Goal: Information Seeking & Learning: Learn about a topic

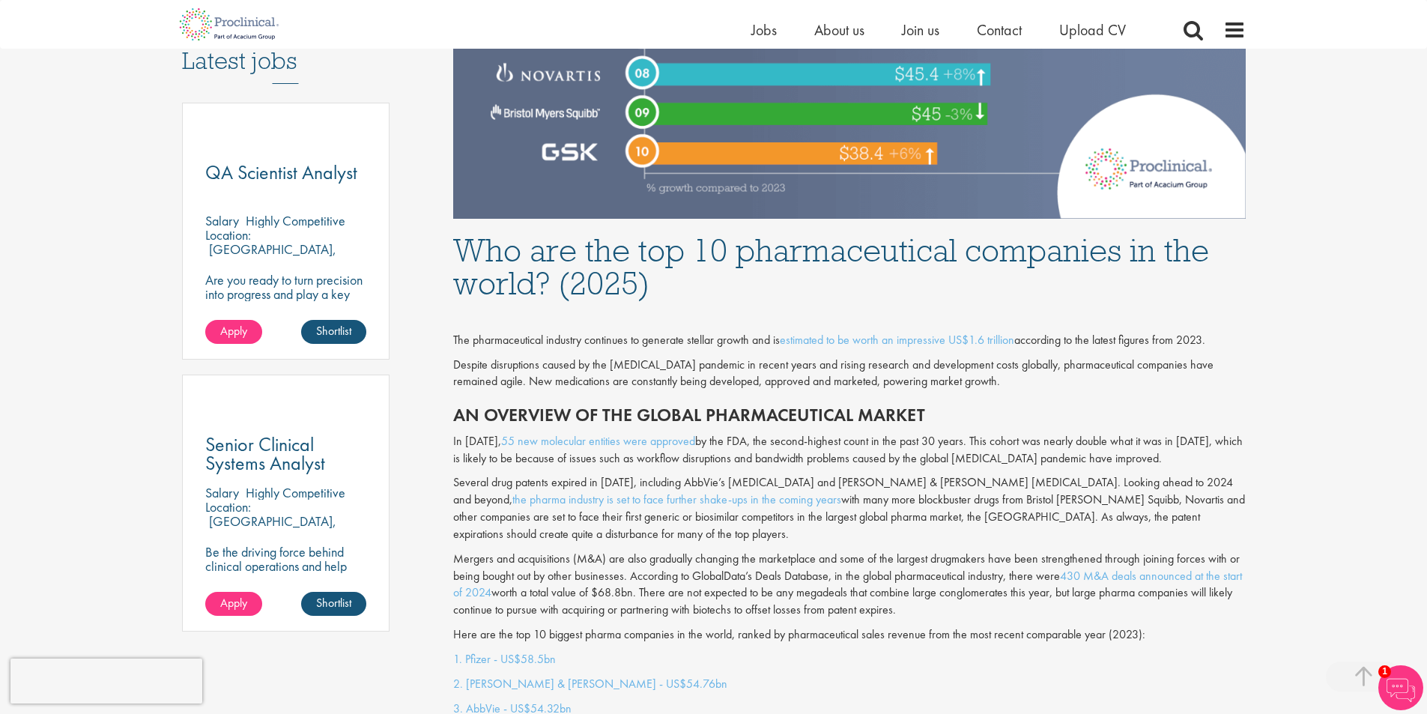
scroll to position [824, 0]
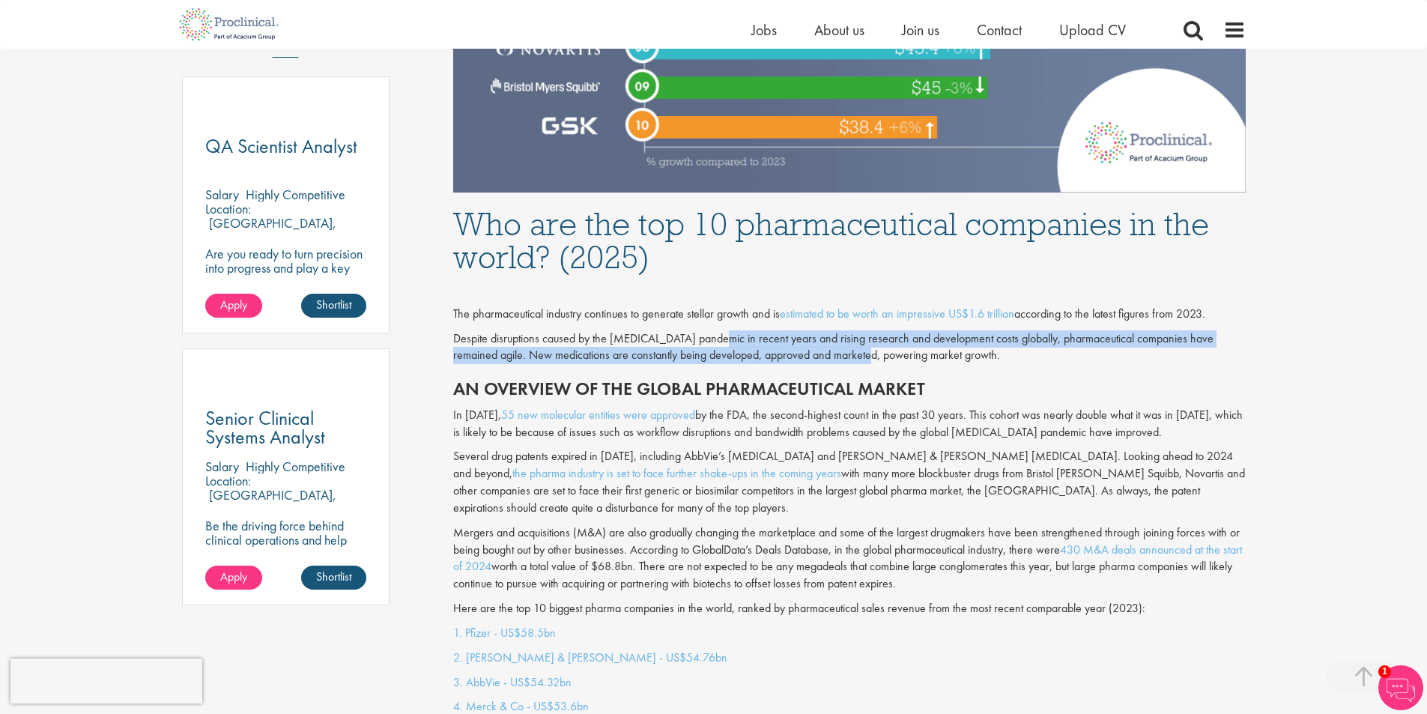
drag, startPoint x: 718, startPoint y: 336, endPoint x: 855, endPoint y: 356, distance: 138.5
click at [855, 356] on p "Despite disruptions caused by the [MEDICAL_DATA] pandemic in recent years and r…" at bounding box center [849, 347] width 793 height 34
click at [740, 354] on p "Despite disruptions caused by the [MEDICAL_DATA] pandemic in recent years and r…" at bounding box center [849, 347] width 793 height 34
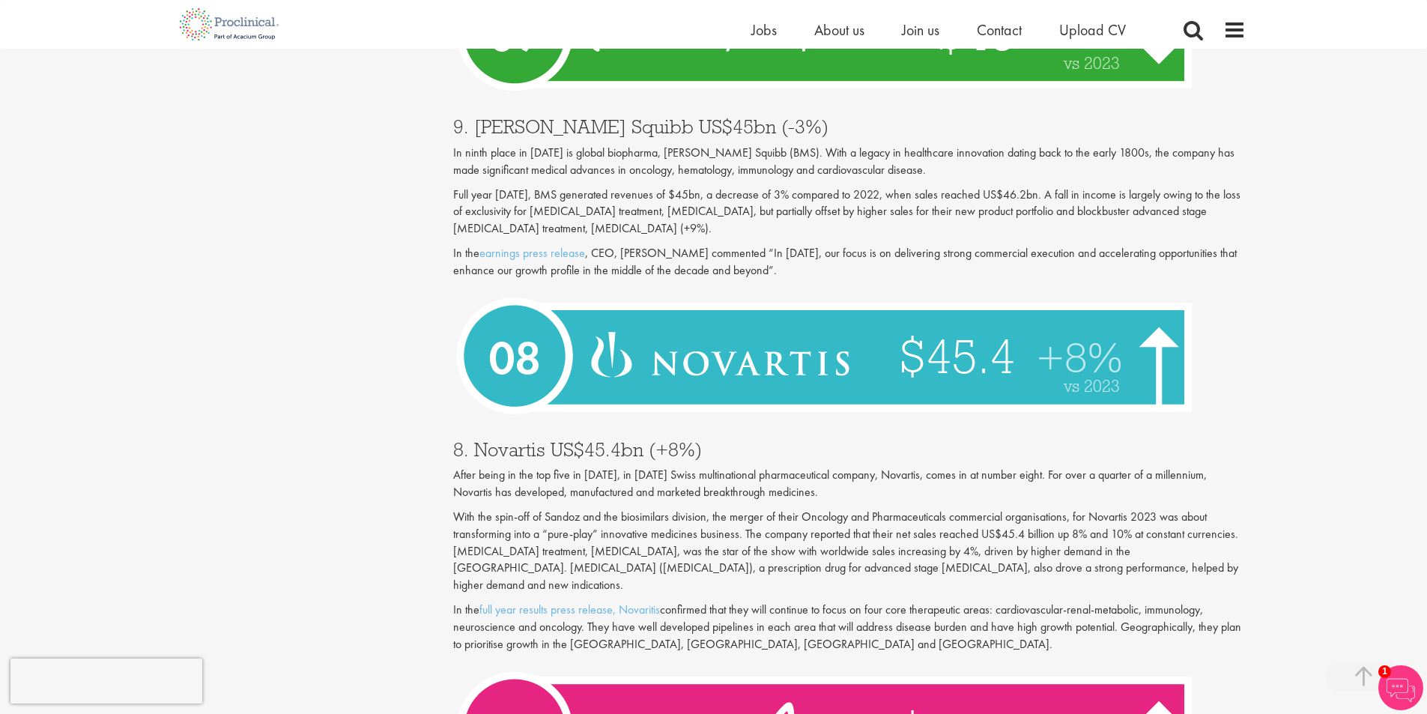
scroll to position [2173, 0]
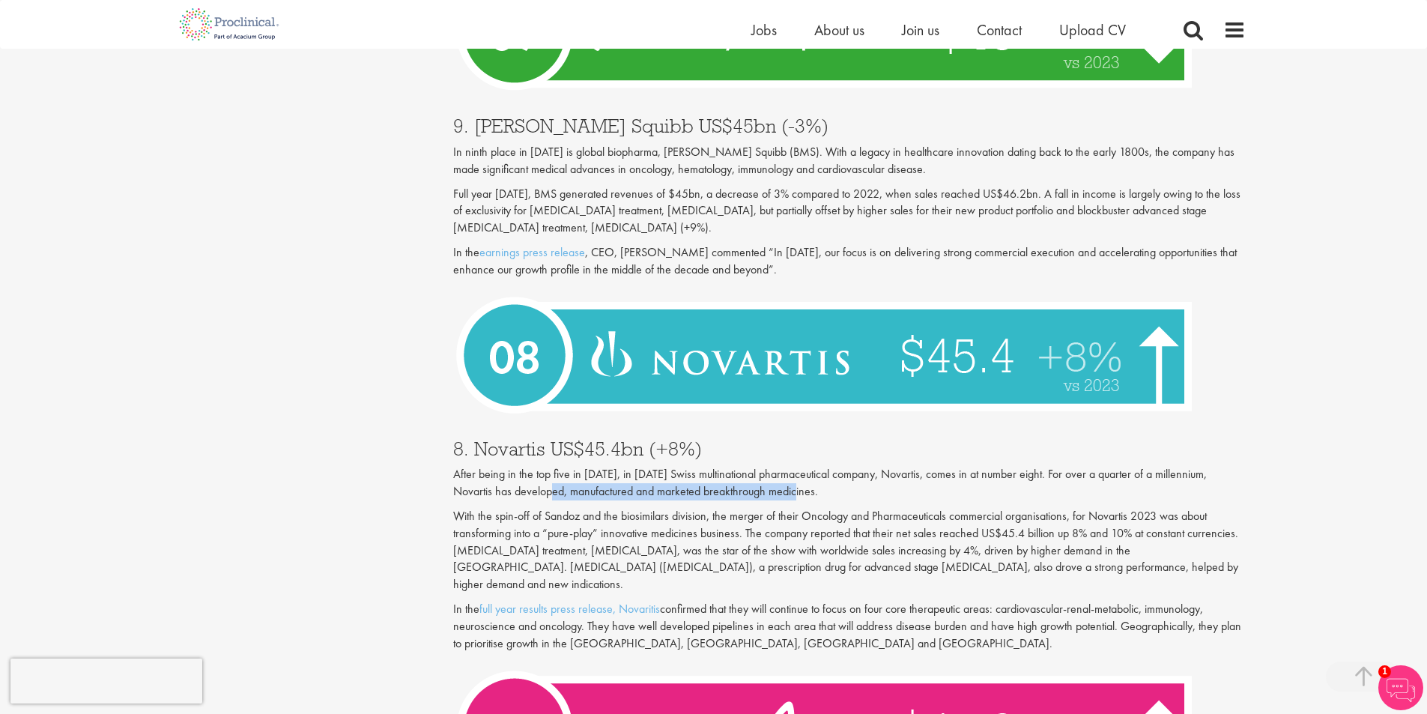
drag, startPoint x: 529, startPoint y: 475, endPoint x: 774, endPoint y: 471, distance: 245.0
click at [774, 471] on p "After being in the top five in [DATE], in [DATE] Swiss multinational pharmaceut…" at bounding box center [849, 483] width 793 height 34
drag, startPoint x: 375, startPoint y: 568, endPoint x: 686, endPoint y: 578, distance: 311.1
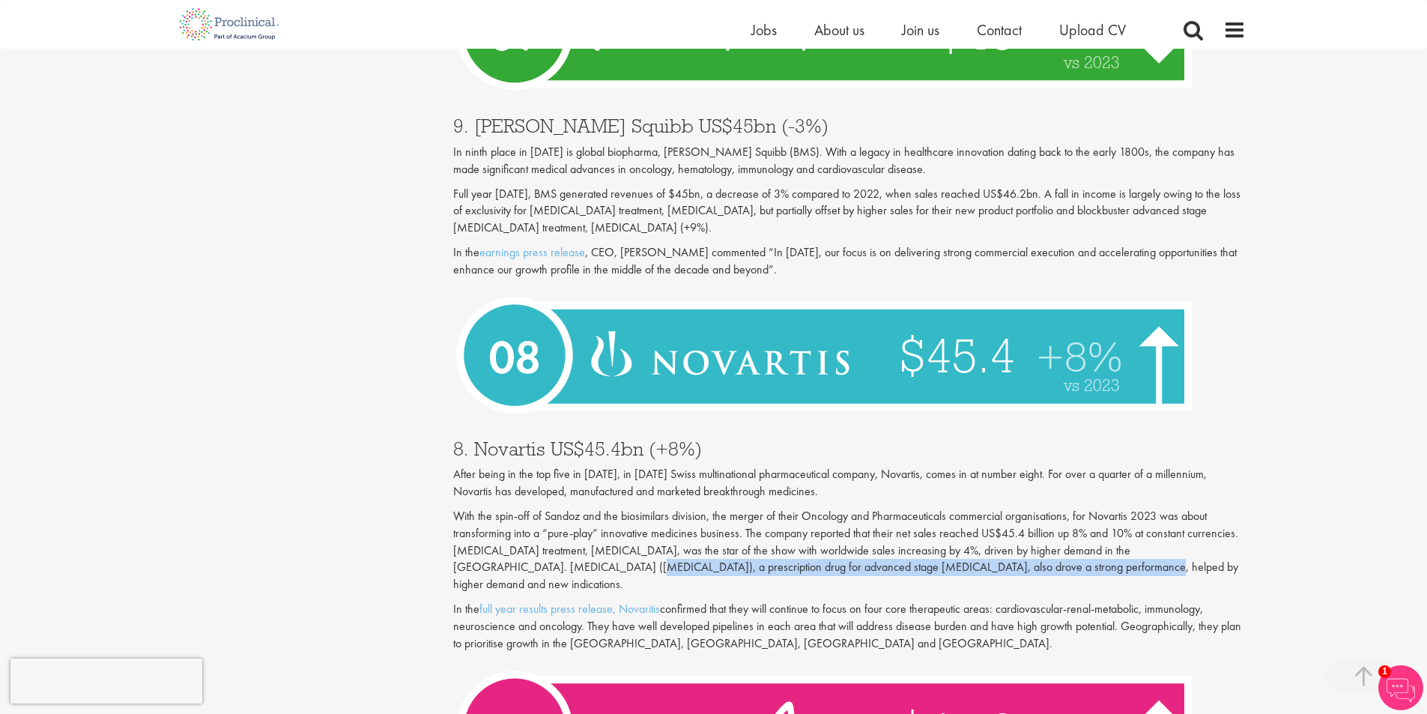
drag, startPoint x: 467, startPoint y: 548, endPoint x: 964, endPoint y: 551, distance: 496.8
click at [964, 551] on p "With the spin-off of Sandoz and the biosimilars division, the merger of their O…" at bounding box center [849, 550] width 793 height 85
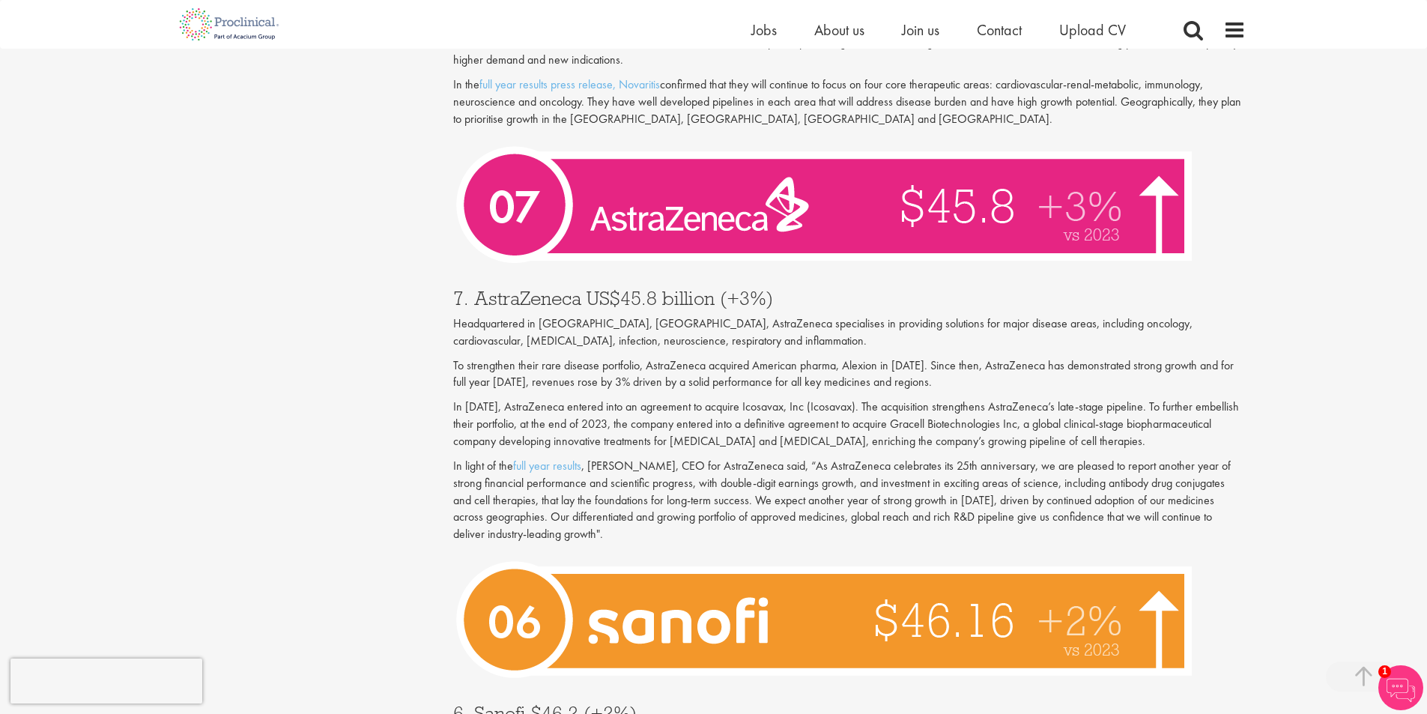
scroll to position [2622, 0]
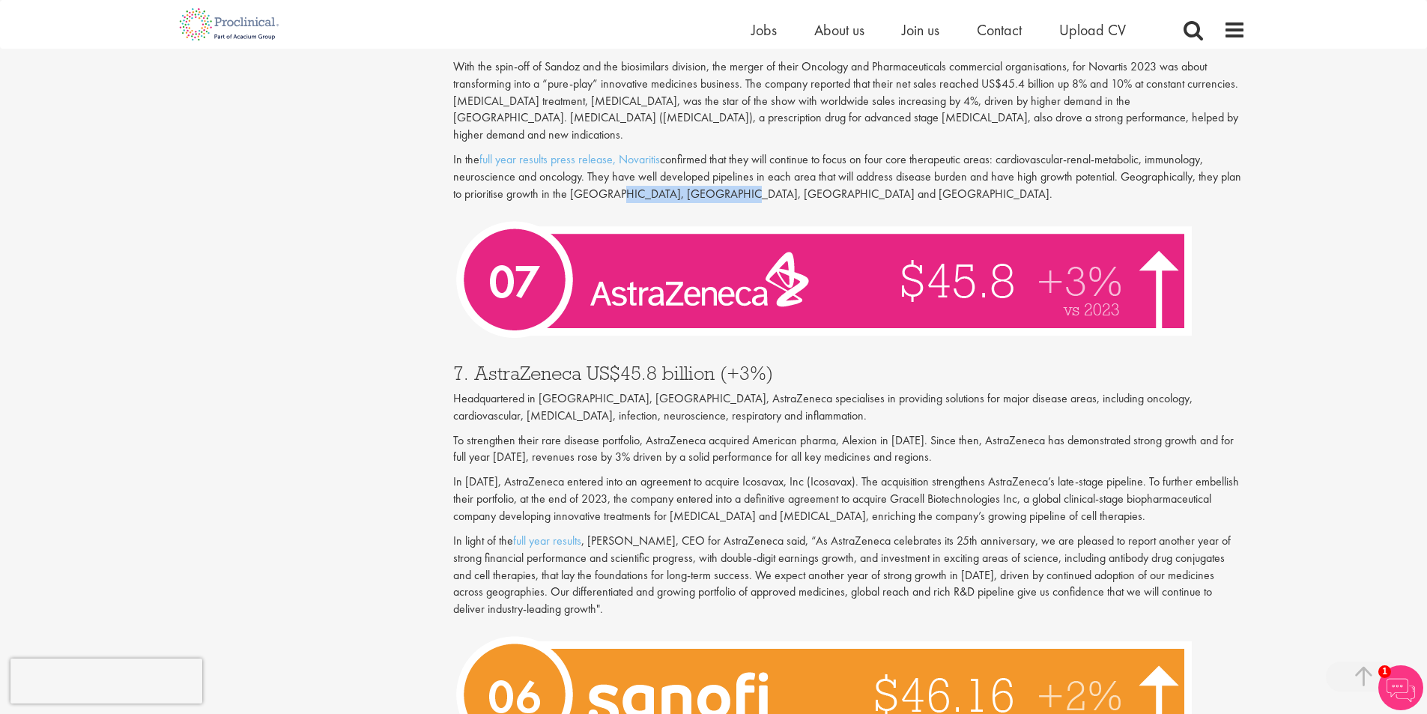
drag, startPoint x: 684, startPoint y: 173, endPoint x: 731, endPoint y: 169, distance: 47.4
click at [731, 169] on div "8. Novartis US$45.4bn (+8%) After being in the top five in [DATE], in [DATE] Sw…" at bounding box center [849, 93] width 815 height 236
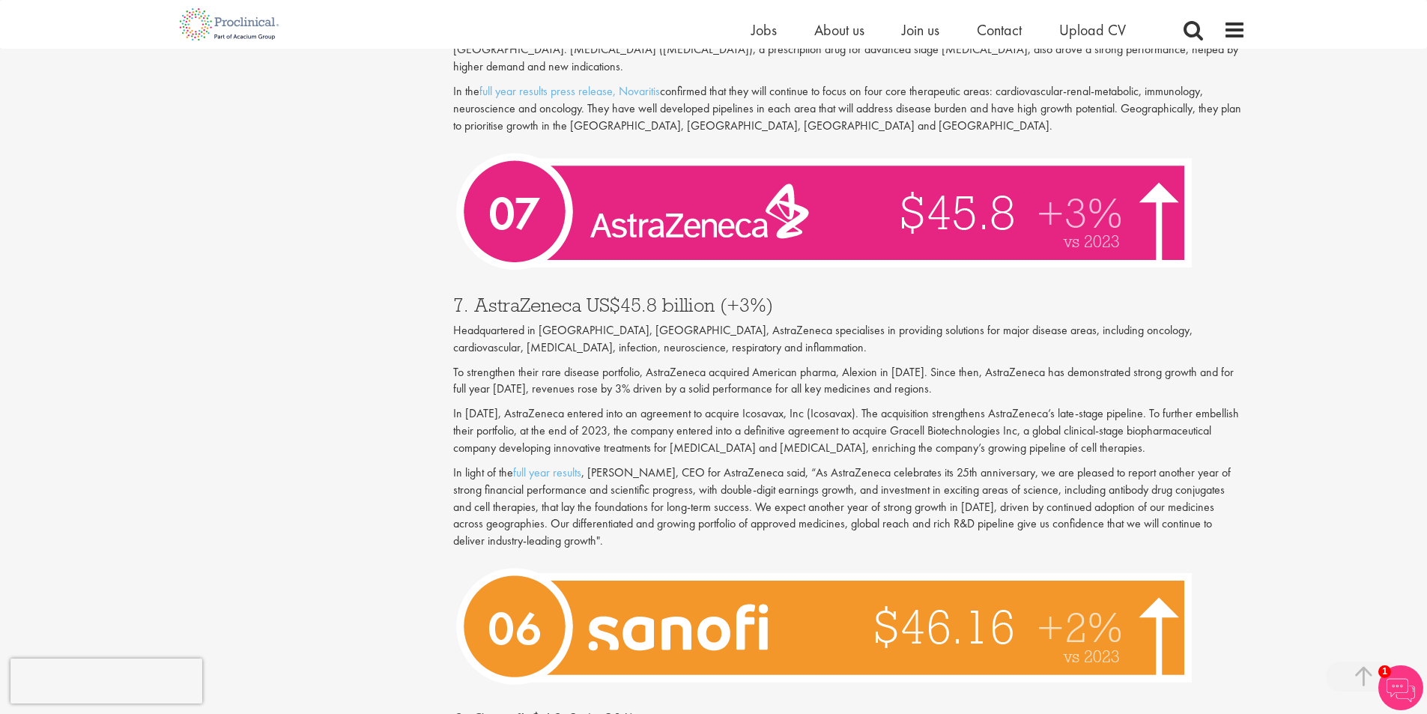
scroll to position [2772, 0]
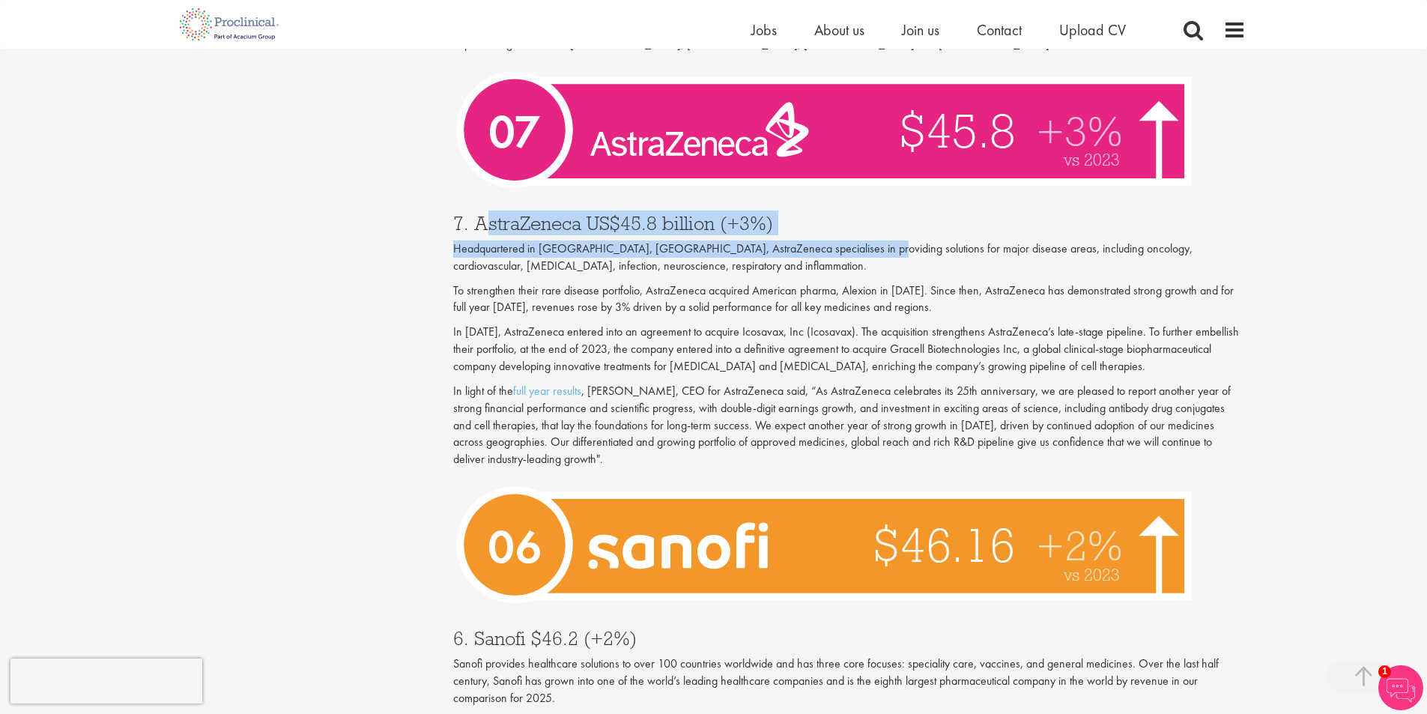
drag, startPoint x: 484, startPoint y: 187, endPoint x: 853, endPoint y: 213, distance: 370.3
click at [853, 213] on div "7. AstraZeneca US$45.8 billion (+3%) Headquartered in [GEOGRAPHIC_DATA], [GEOGR…" at bounding box center [849, 338] width 815 height 278
click at [853, 241] on p "Headquartered in [GEOGRAPHIC_DATA], [GEOGRAPHIC_DATA], AstraZeneca specialises …" at bounding box center [849, 258] width 793 height 34
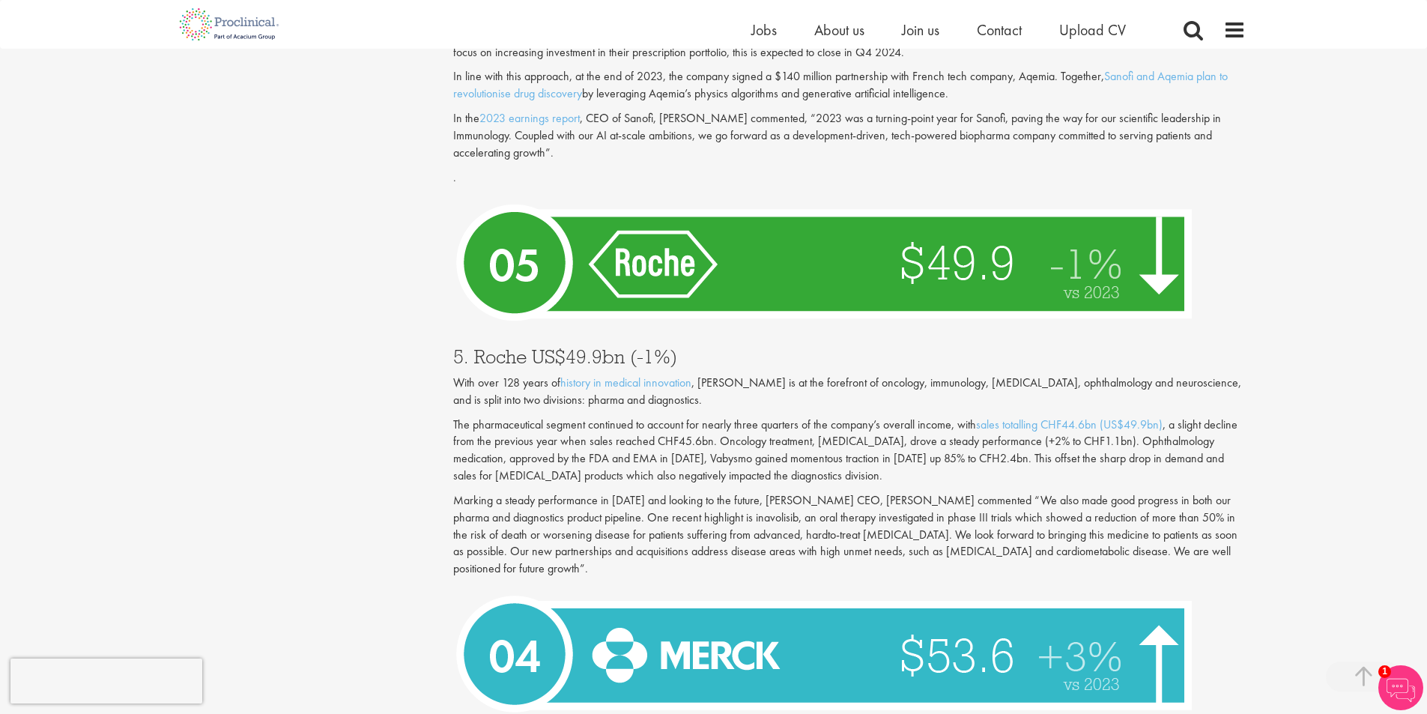
scroll to position [3746, 0]
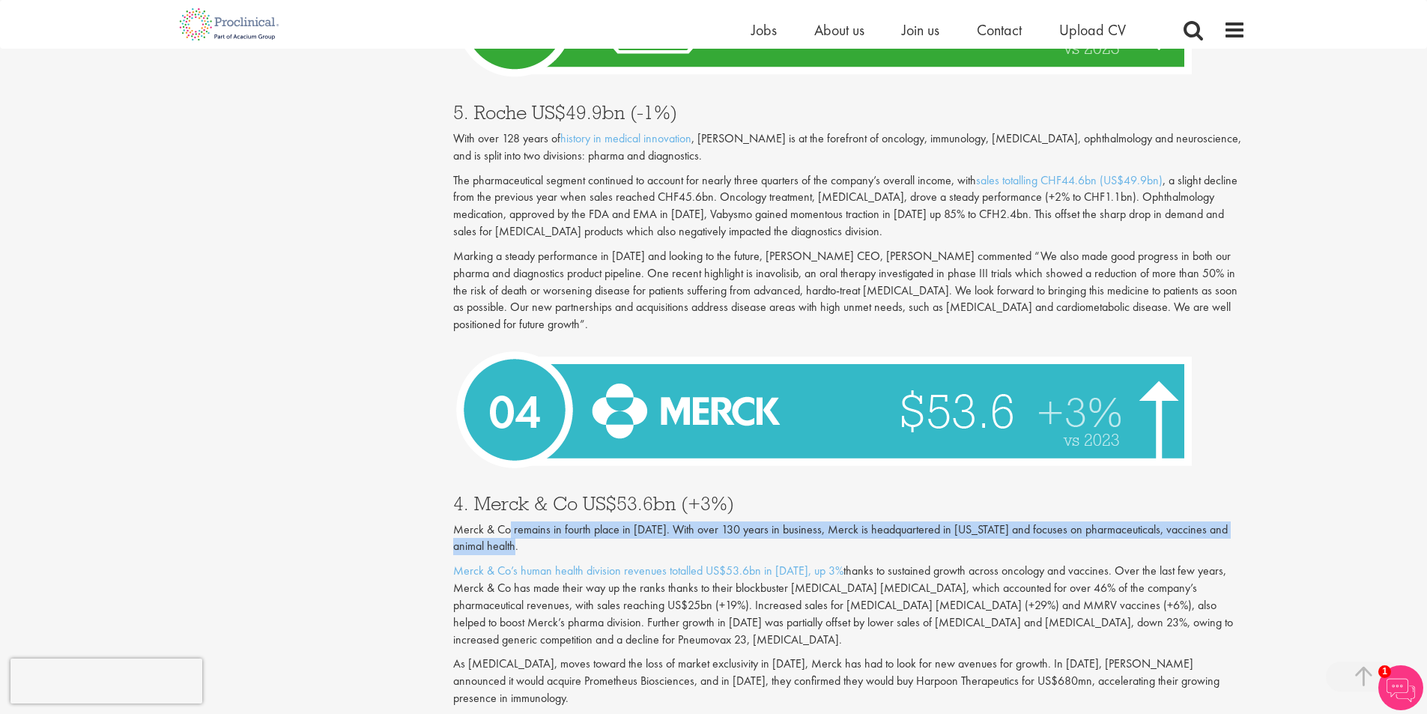
drag, startPoint x: 724, startPoint y: 509, endPoint x: 741, endPoint y: 512, distance: 17.5
click at [741, 521] on p "Merck & Co remains in fourth place in [DATE]. With over 130 years in business, …" at bounding box center [849, 538] width 793 height 34
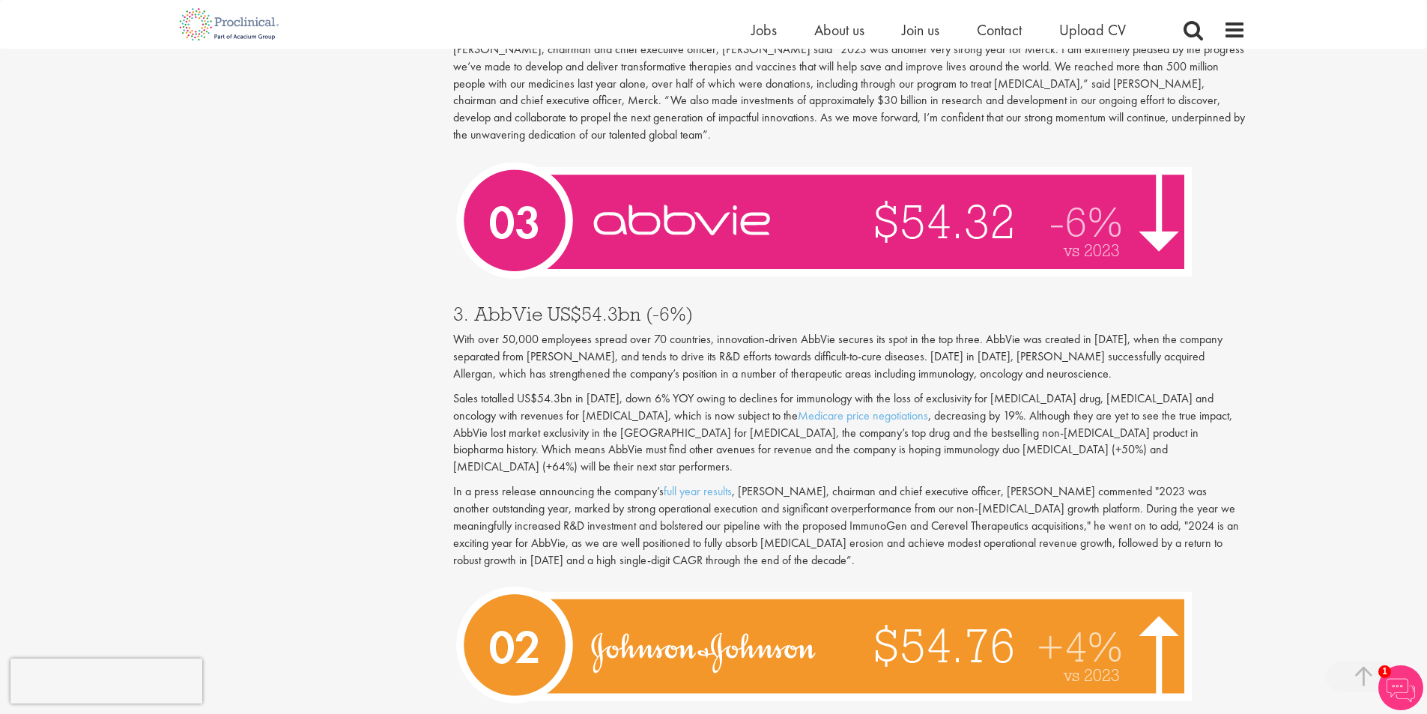
scroll to position [4421, 0]
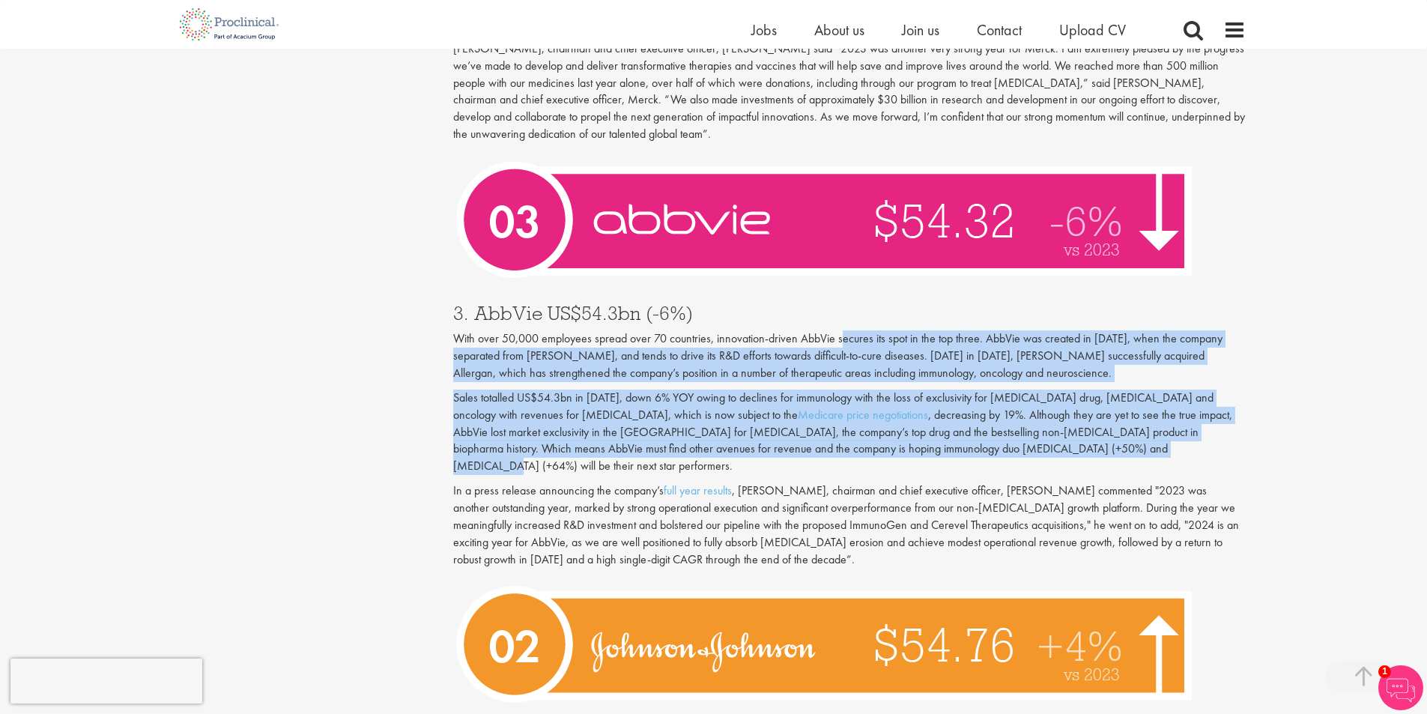
drag, startPoint x: 848, startPoint y: 282, endPoint x: 1290, endPoint y: 400, distance: 457.6
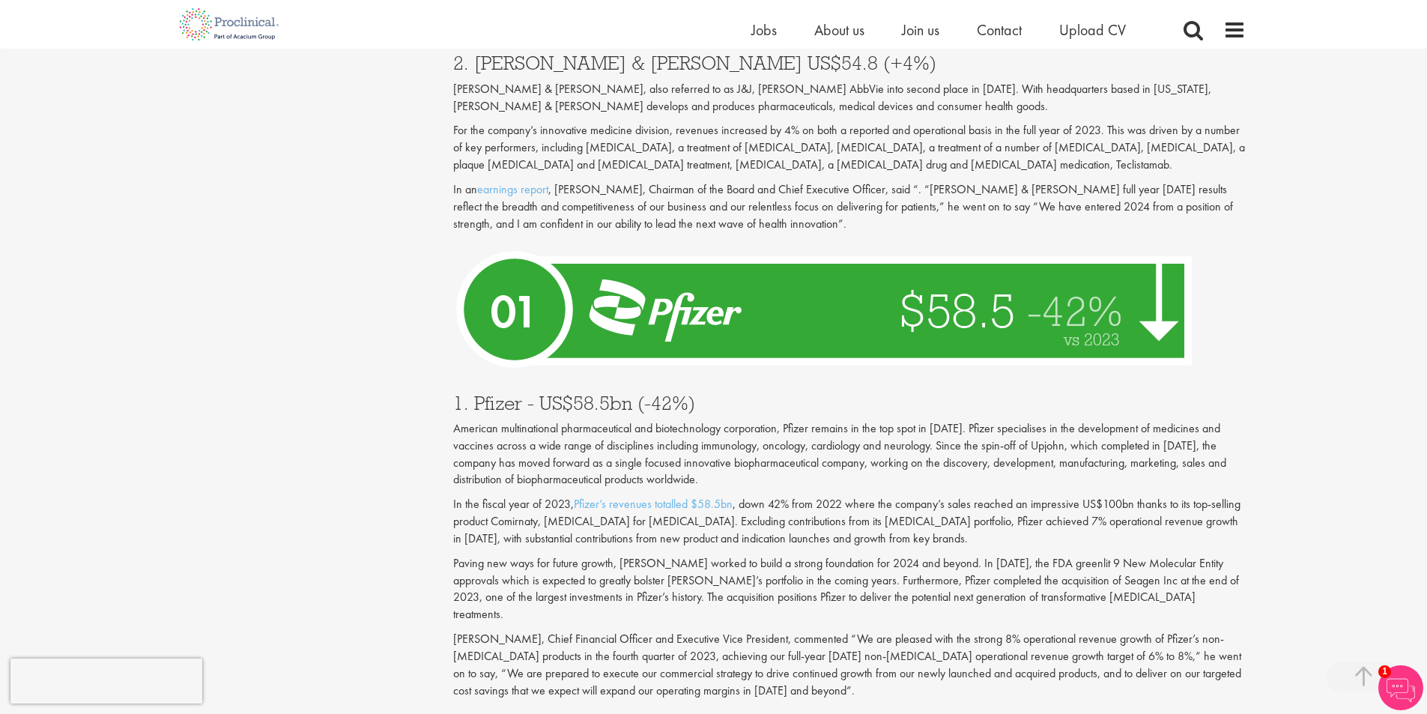
scroll to position [5095, 0]
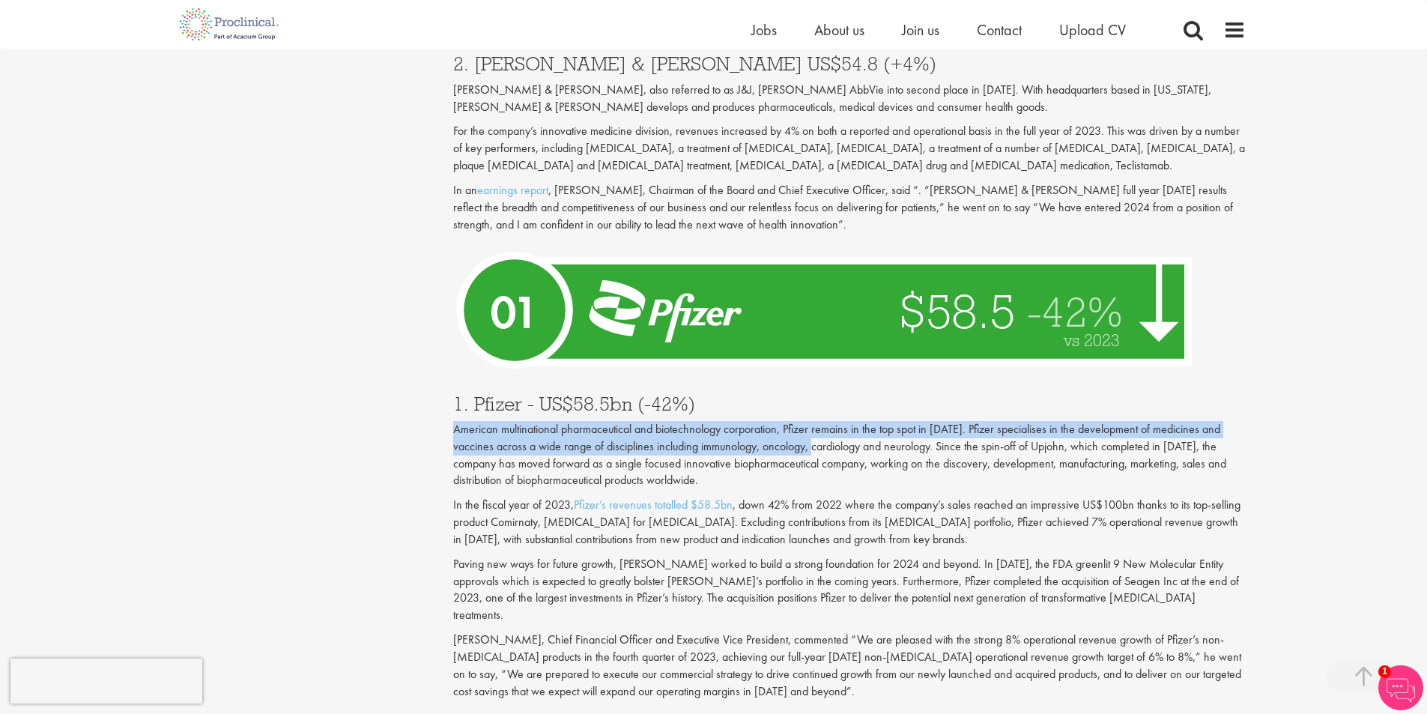
drag, startPoint x: 686, startPoint y: 397, endPoint x: 823, endPoint y: 380, distance: 137.4
click at [823, 421] on p "American multinational pharmaceutical and biotechnology corporation, Pfizer rem…" at bounding box center [849, 455] width 793 height 68
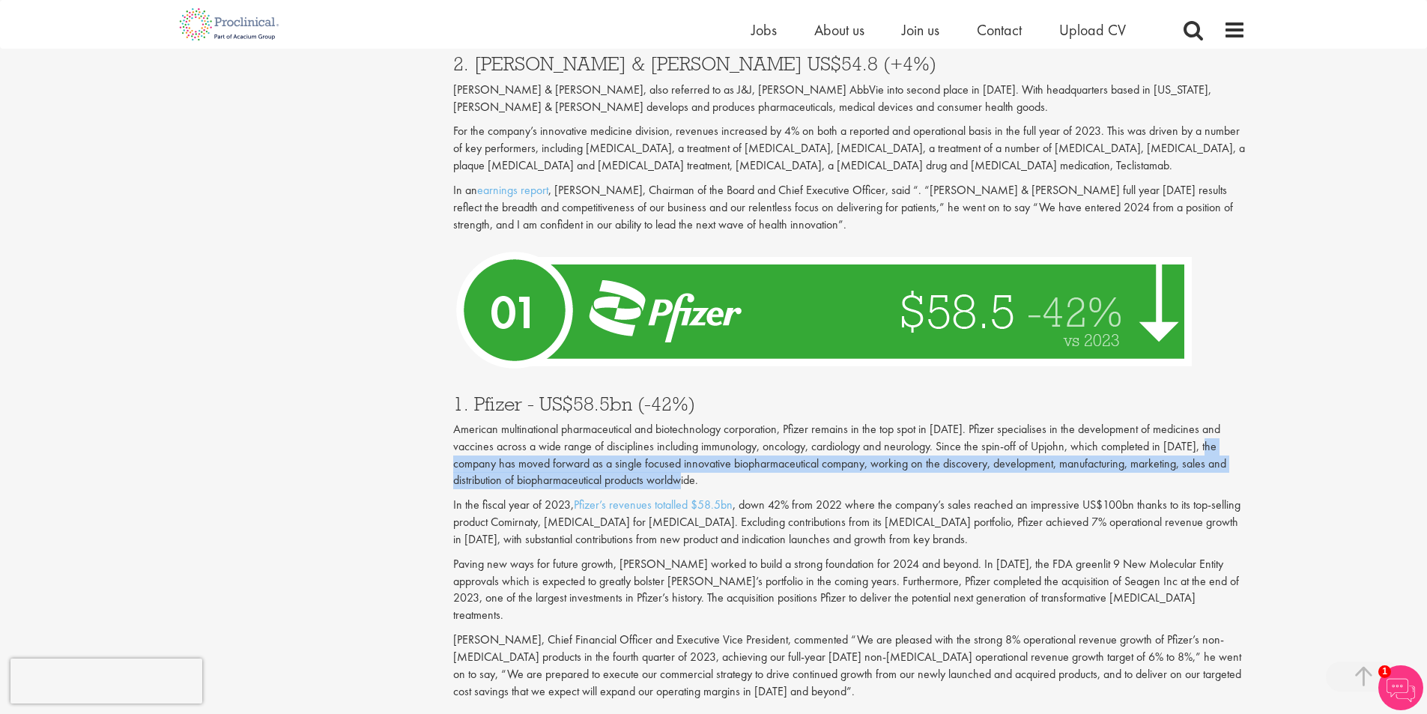
drag, startPoint x: 460, startPoint y: 399, endPoint x: 929, endPoint y: 415, distance: 469.3
click at [929, 421] on p "American multinational pharmaceutical and biotechnology corporation, Pfizer rem…" at bounding box center [849, 455] width 793 height 68
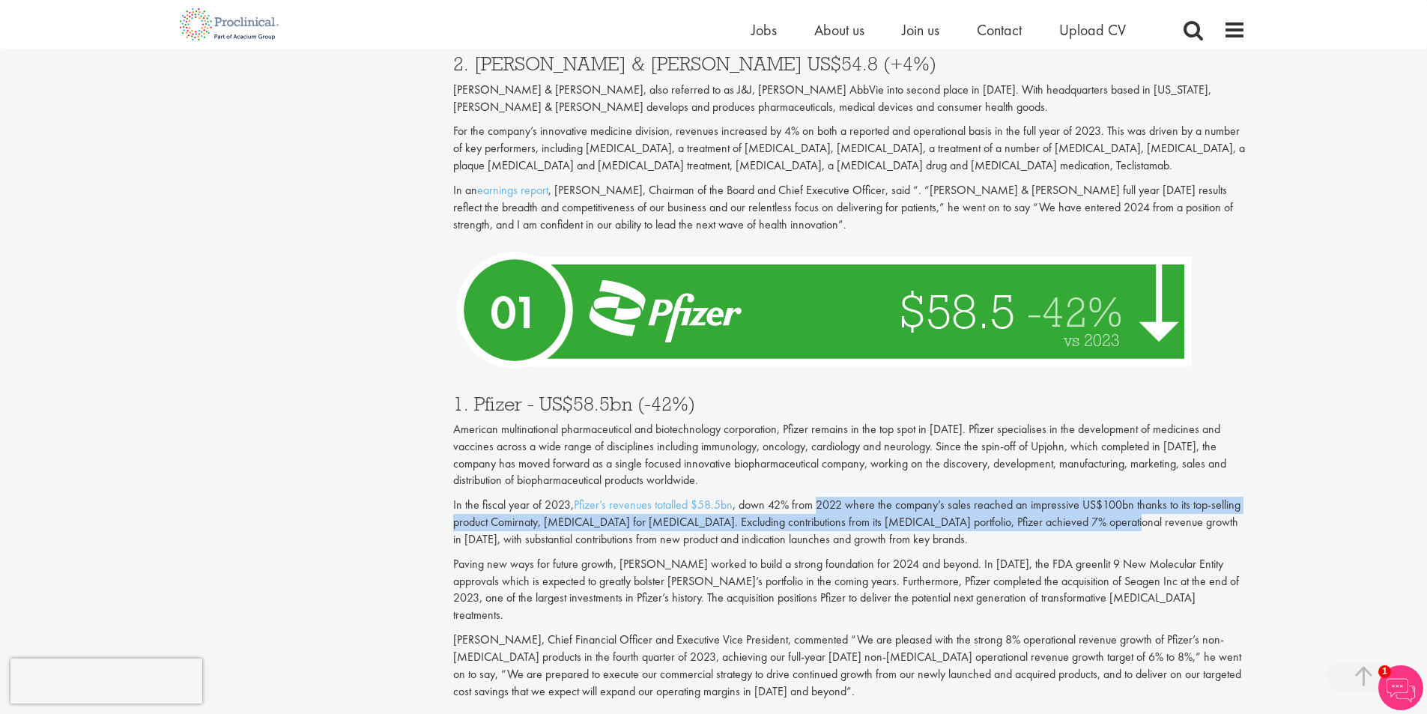
drag, startPoint x: 1122, startPoint y: 473, endPoint x: 1122, endPoint y: 449, distance: 24.0
click at [1122, 497] on p "In the fiscal year of 2023, Pfizer’s revenues totalled $58.5bn , down 42% from …" at bounding box center [849, 523] width 793 height 52
click at [1092, 497] on p "In the fiscal year of 2023, Pfizer’s revenues totalled $58.5bn , down 42% from …" at bounding box center [849, 523] width 793 height 52
drag, startPoint x: 1066, startPoint y: 444, endPoint x: 1130, endPoint y: 456, distance: 64.9
click at [1130, 497] on p "In the fiscal year of 2023, Pfizer’s revenues totalled $58.5bn , down 42% from …" at bounding box center [849, 523] width 793 height 52
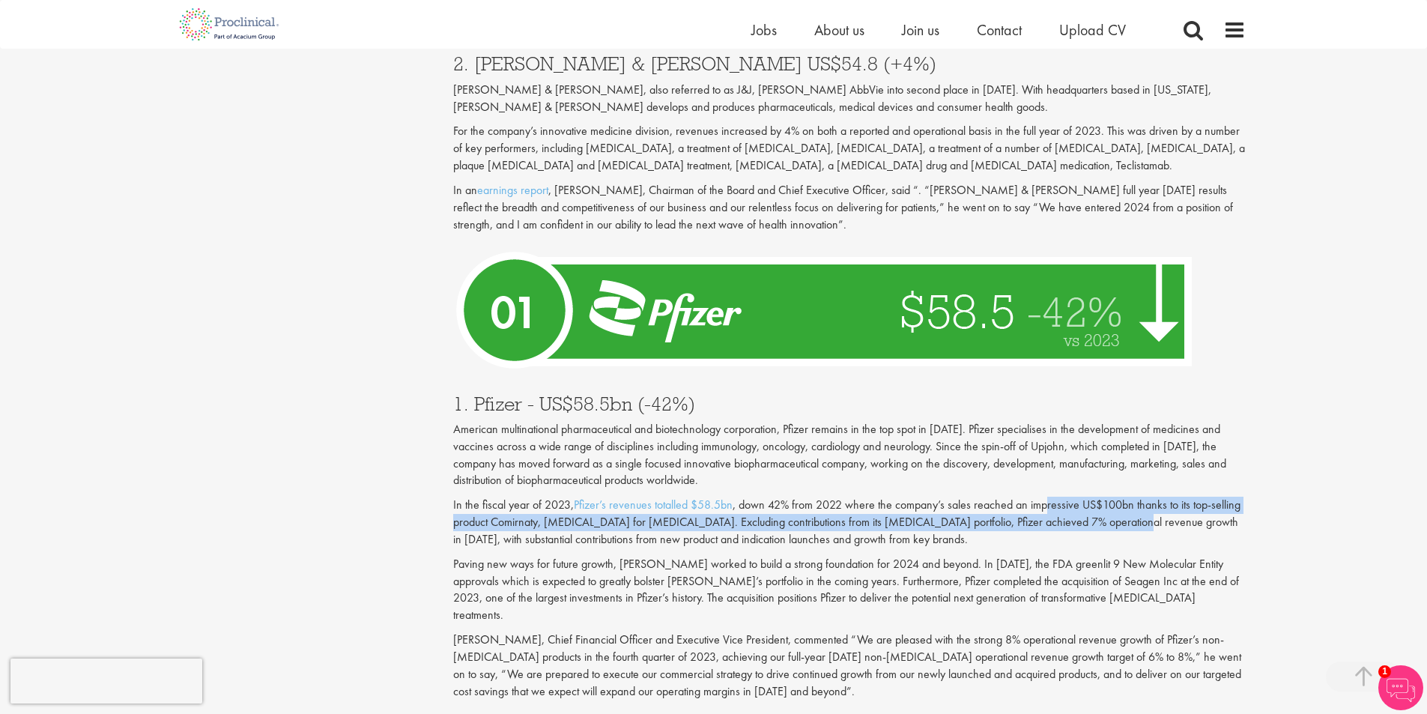
click at [1130, 497] on p "In the fiscal year of 2023, Pfizer’s revenues totalled $58.5bn , down 42% from …" at bounding box center [849, 523] width 793 height 52
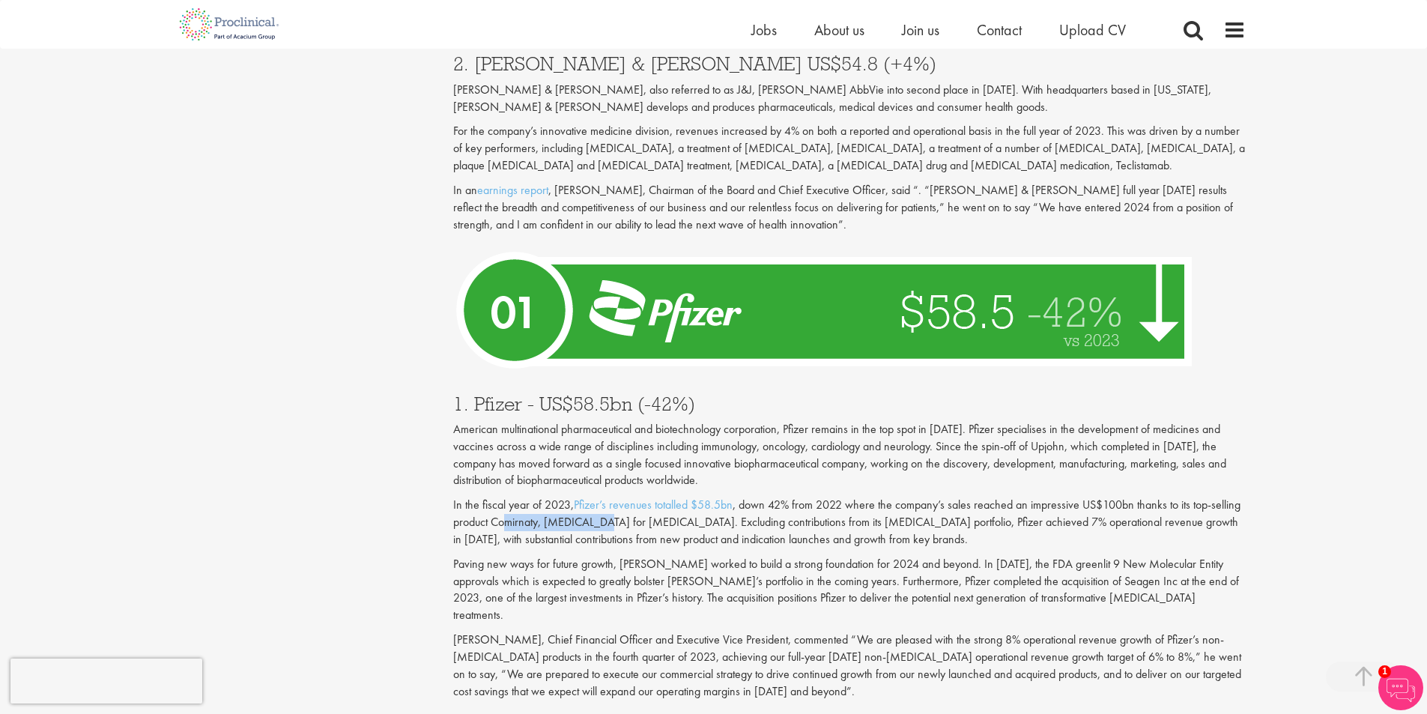
drag, startPoint x: 507, startPoint y: 453, endPoint x: 608, endPoint y: 450, distance: 100.4
click at [608, 497] on p "In the fiscal year of 2023, Pfizer’s revenues totalled $58.5bn , down 42% from …" at bounding box center [849, 523] width 793 height 52
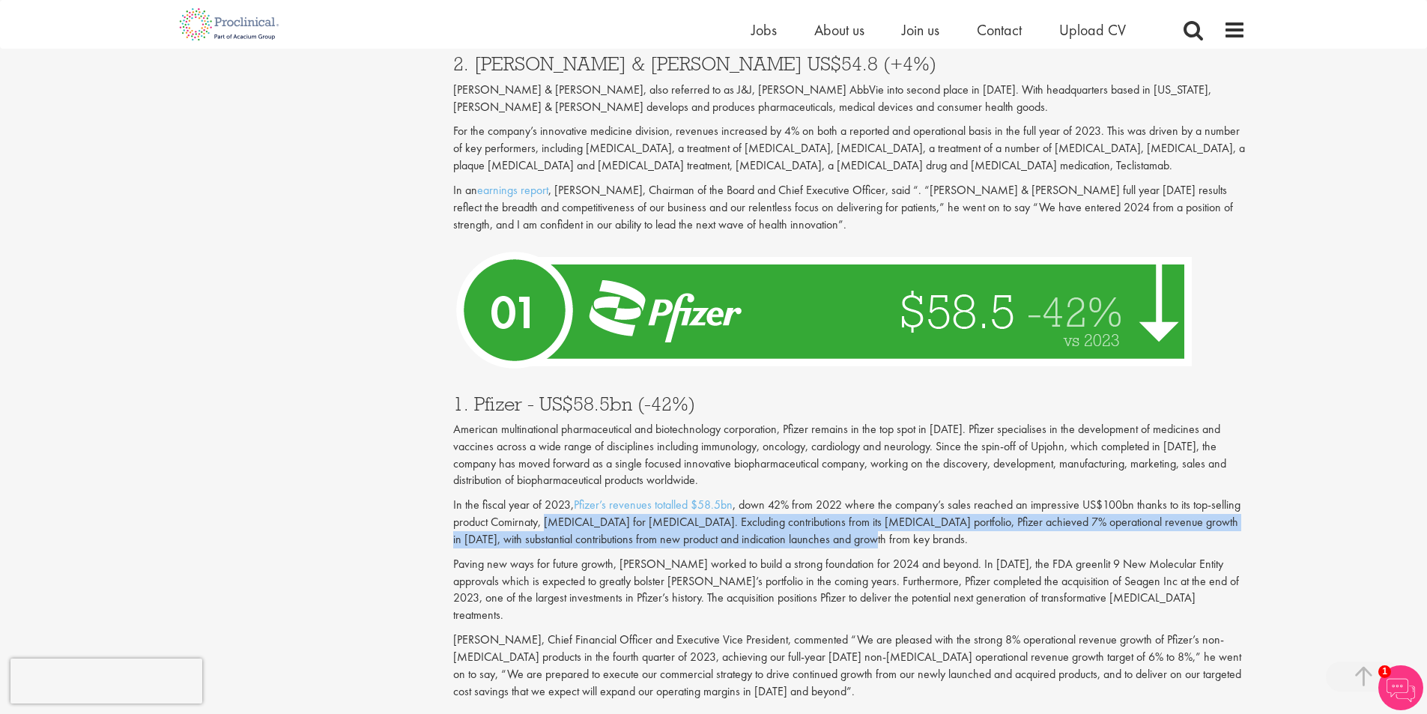
drag, startPoint x: 545, startPoint y: 457, endPoint x: 1161, endPoint y: 477, distance: 616.2
click at [1161, 497] on p "In the fiscal year of 2023, Pfizer’s revenues totalled $58.5bn , down 42% from …" at bounding box center [849, 523] width 793 height 52
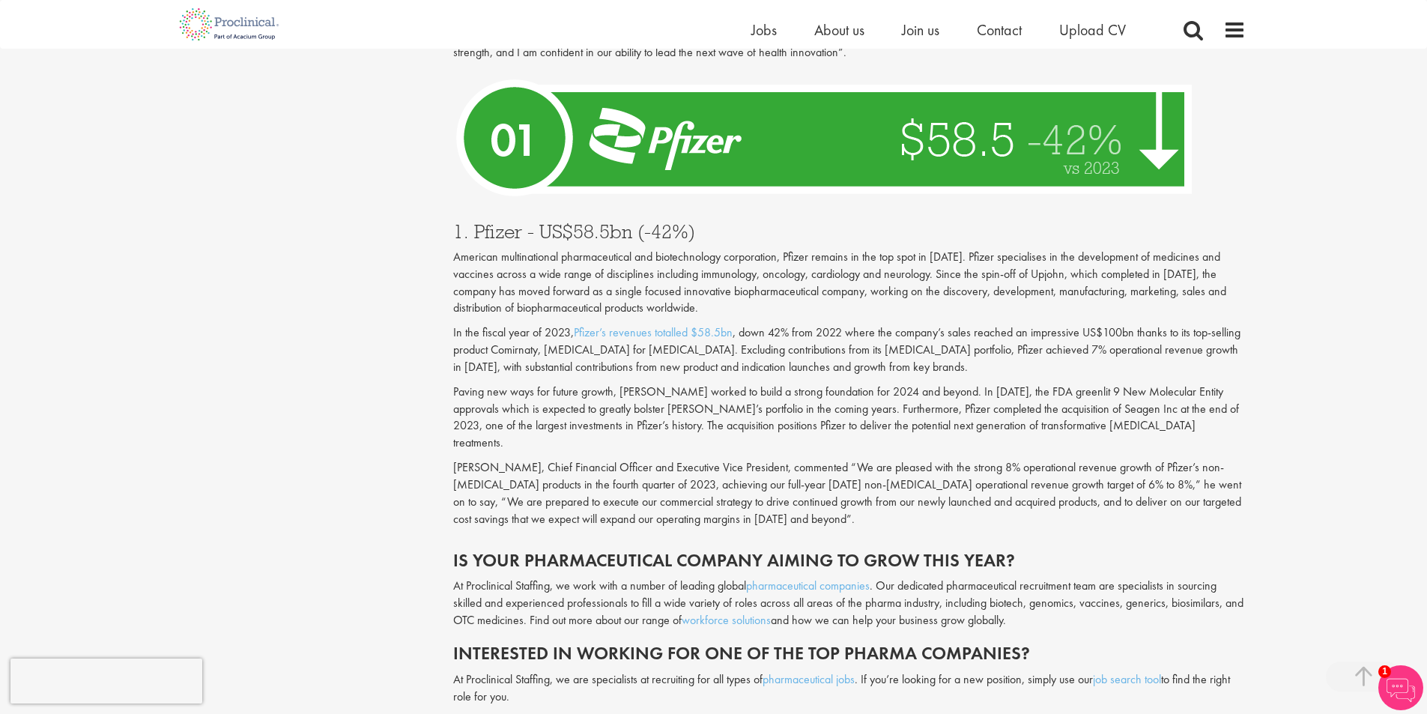
scroll to position [5469, 0]
